Goal: Find specific page/section

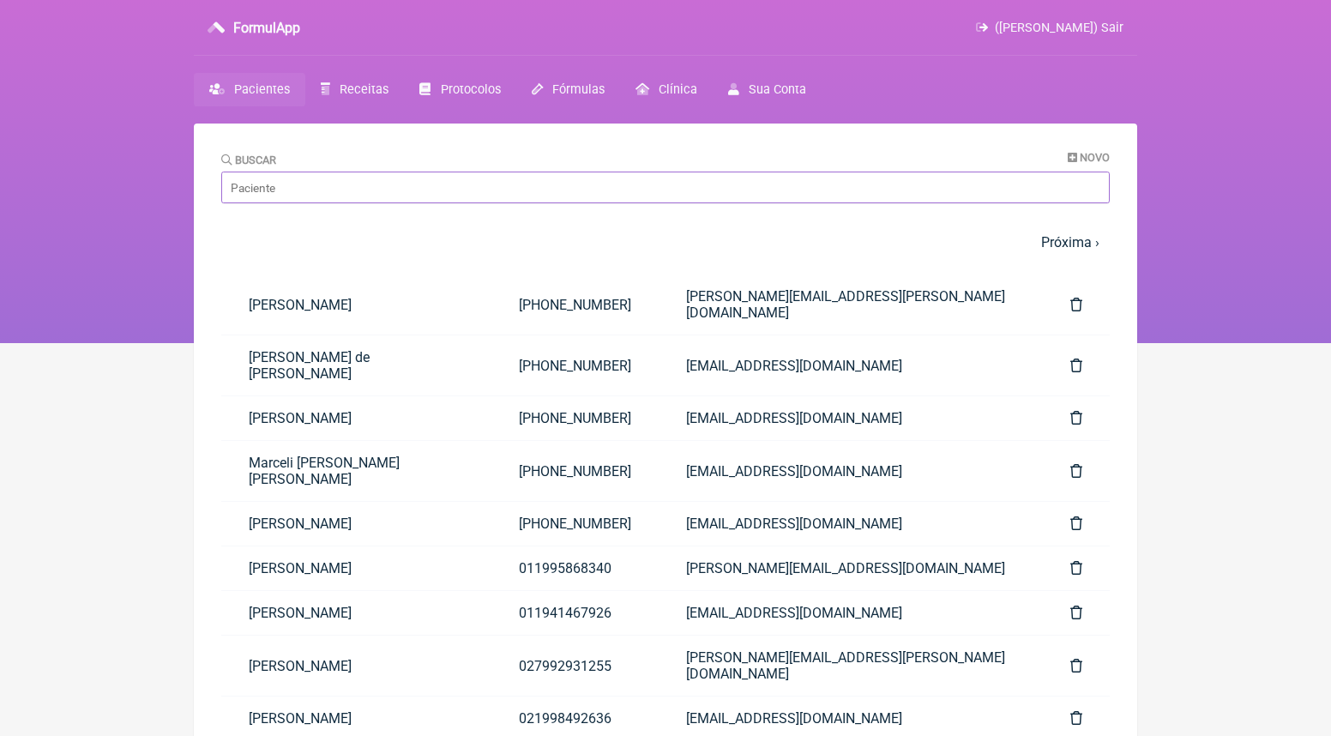
click at [281, 193] on input "Buscar" at bounding box center [665, 188] width 889 height 32
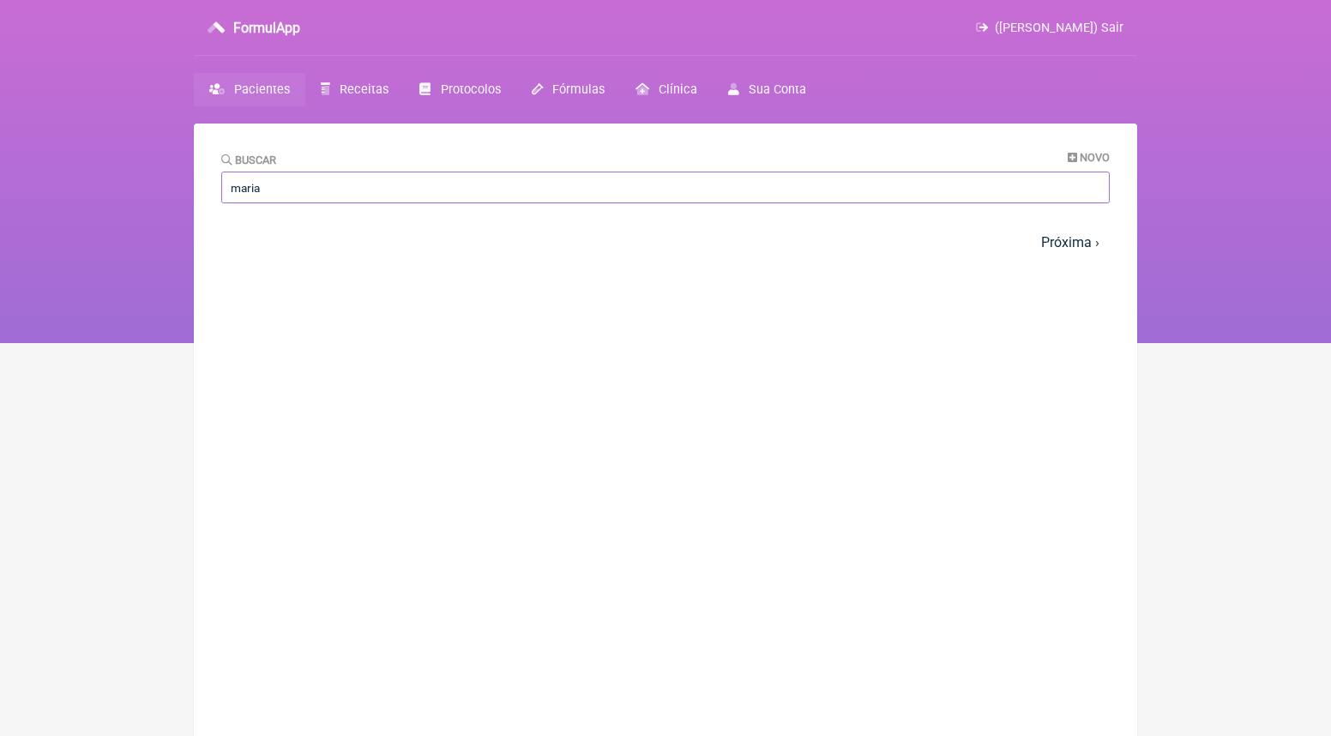
type input "maria"
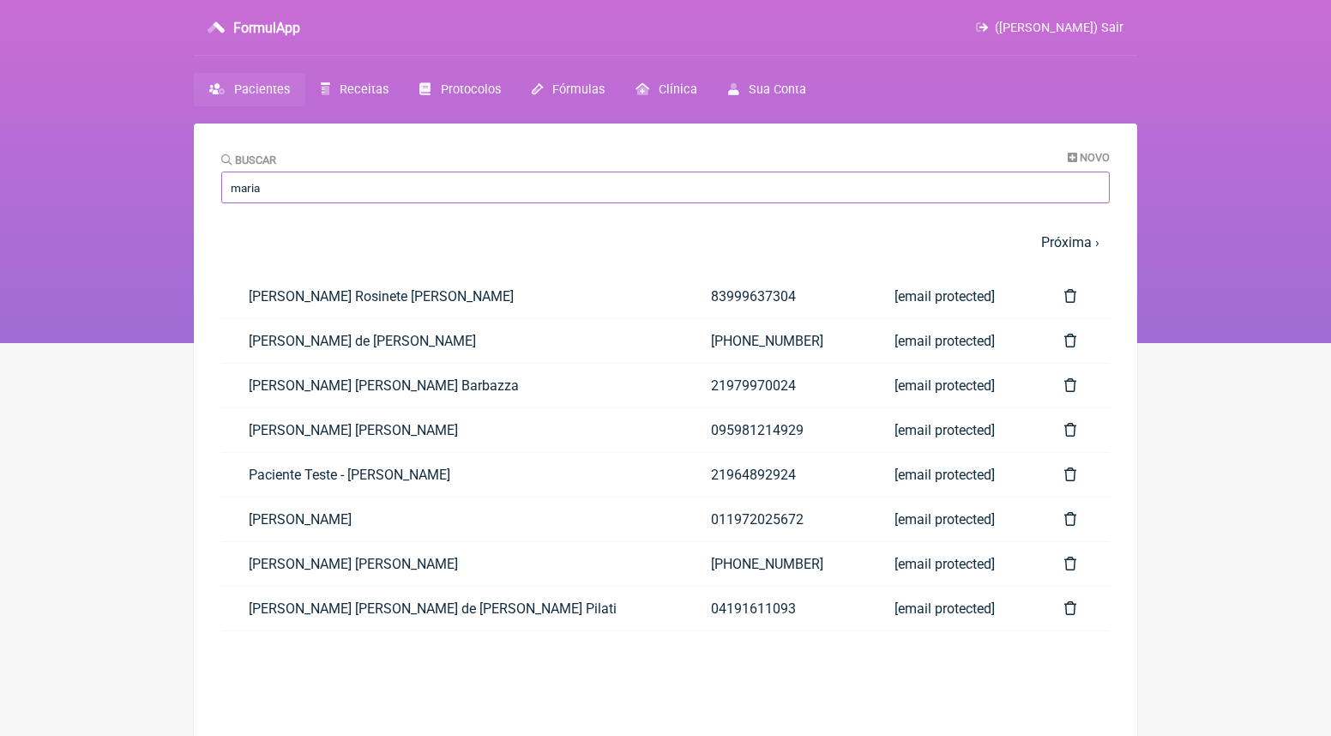
click at [271, 188] on input "maria" at bounding box center [665, 188] width 889 height 32
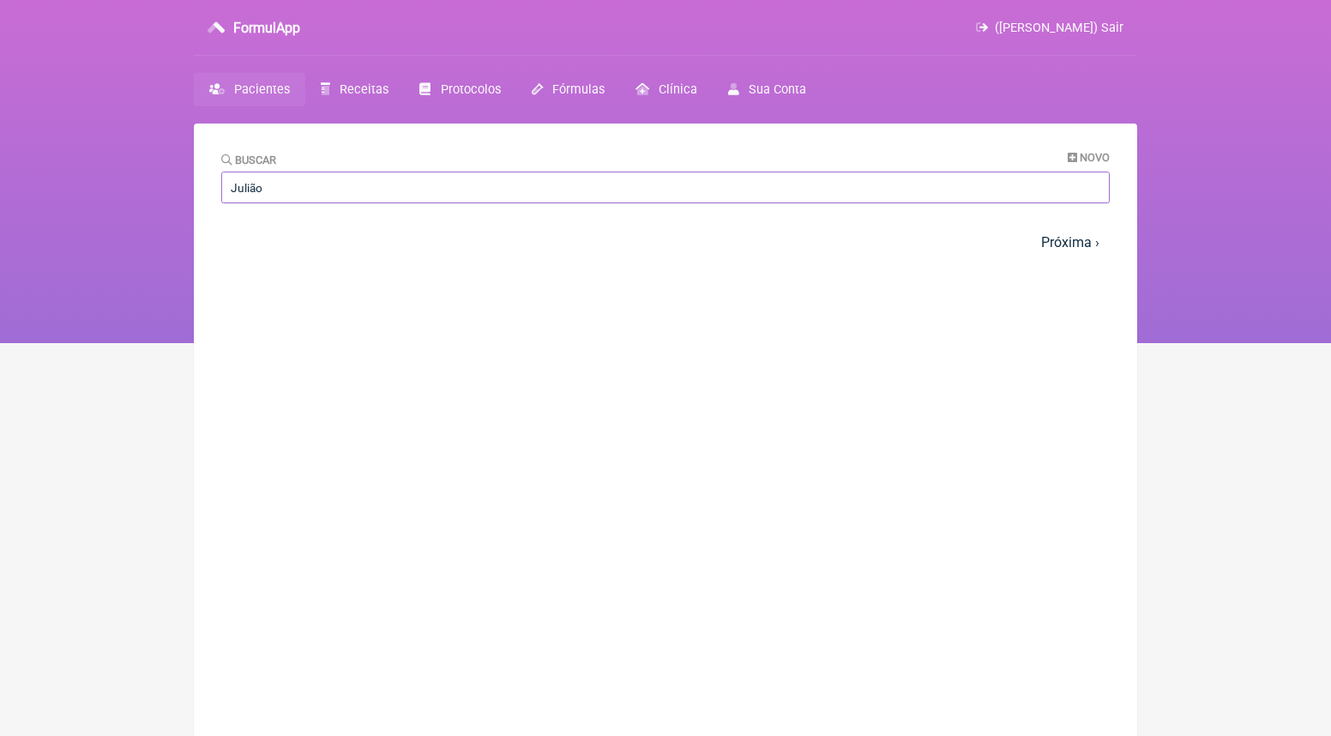
type input "Julião"
drag, startPoint x: 662, startPoint y: 198, endPoint x: 1113, endPoint y: 36, distance: 478.7
click at [1113, 36] on div "FormulApp ([PERSON_NAME]) Sair" at bounding box center [666, 28] width 944 height 56
click at [1113, 32] on span "([PERSON_NAME]) Sair" at bounding box center [1059, 28] width 129 height 15
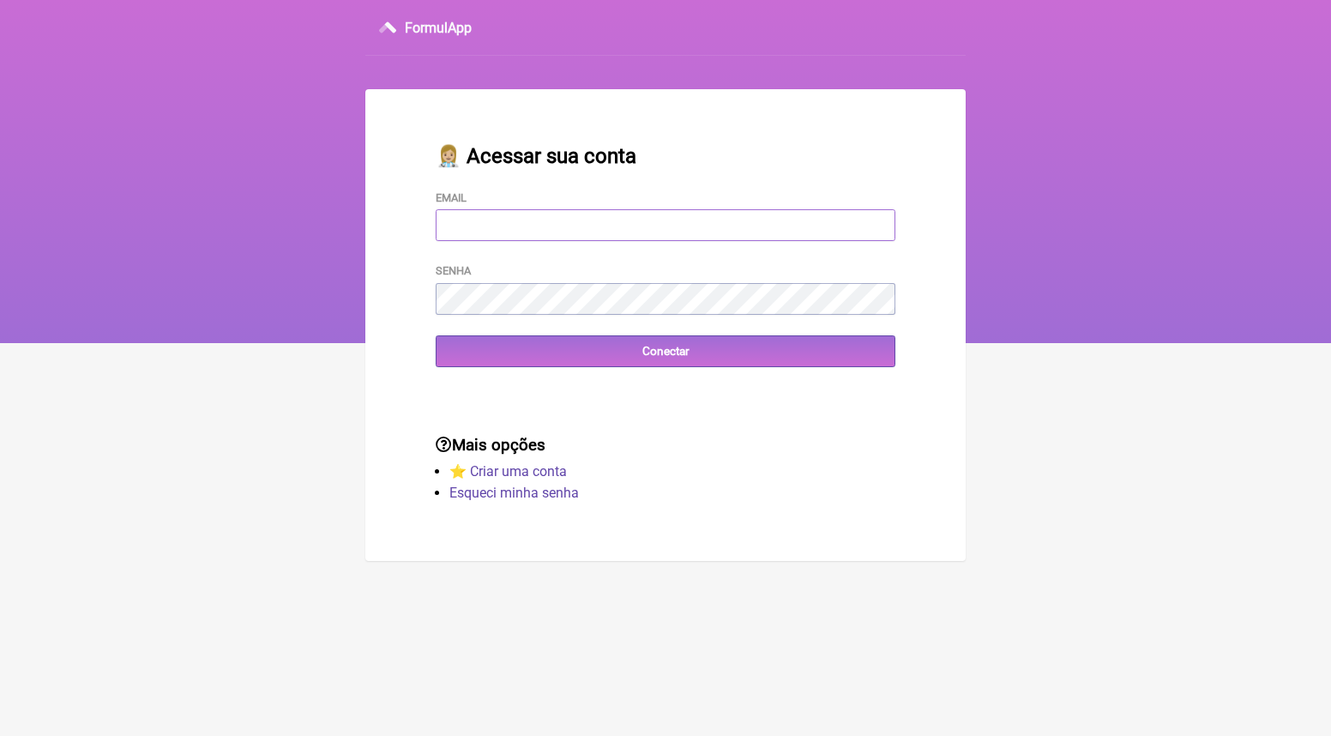
type input "[EMAIL_ADDRESS][DOMAIN_NAME]"
click at [666, 351] on input "Conectar" at bounding box center [666, 351] width 460 height 32
